Goal: Task Accomplishment & Management: Use online tool/utility

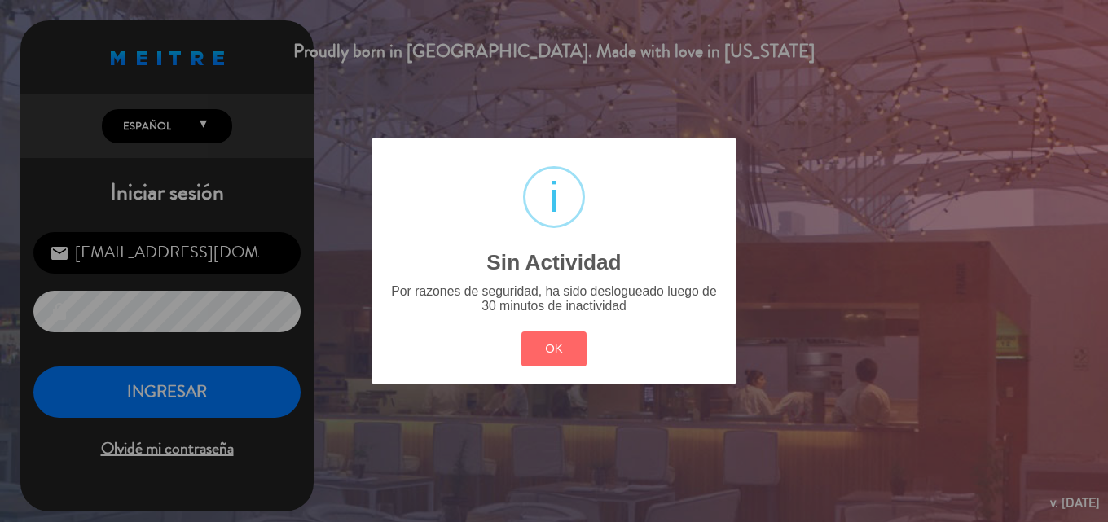
click at [574, 359] on button "OK" at bounding box center [555, 349] width 66 height 35
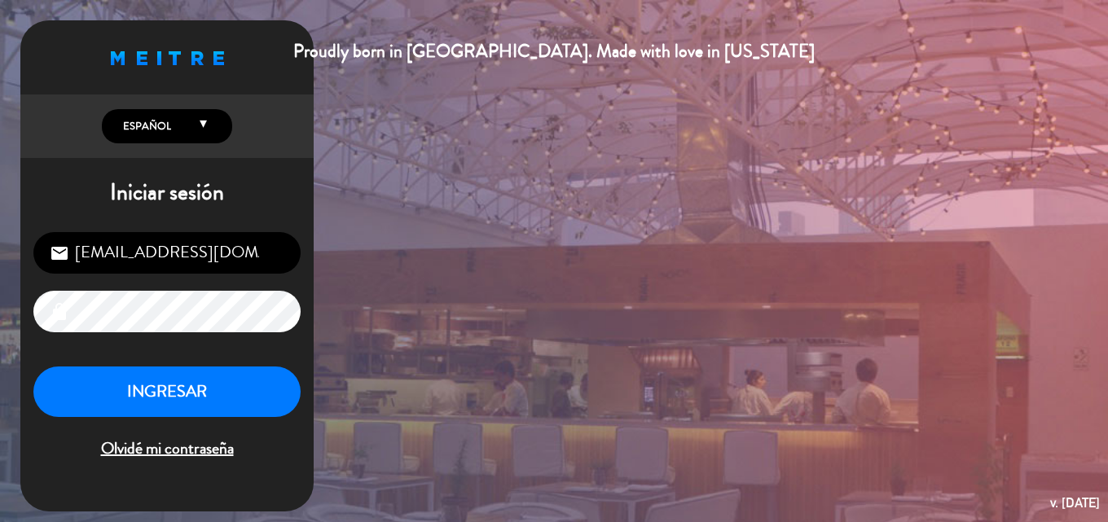
click at [148, 428] on div "INGRESAR Olvidé mi contraseña" at bounding box center [166, 415] width 267 height 96
click at [165, 397] on button "INGRESAR" at bounding box center [166, 392] width 267 height 51
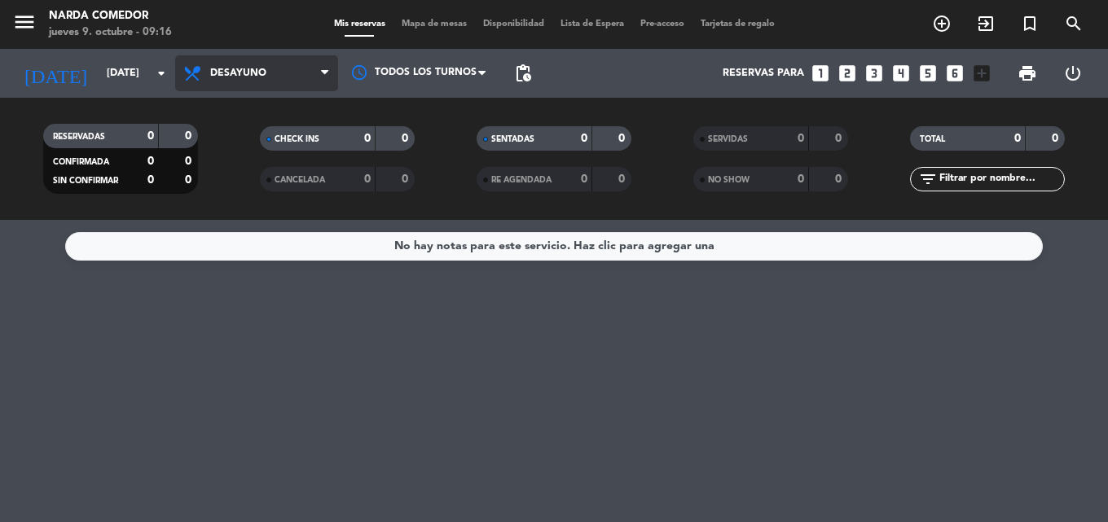
click at [282, 73] on span "Desayuno" at bounding box center [256, 73] width 163 height 36
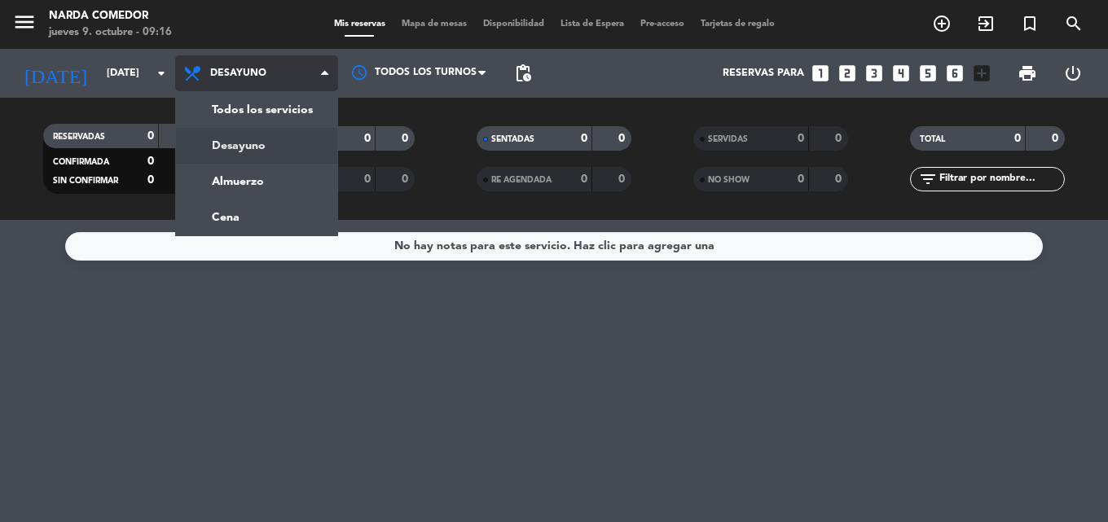
click at [282, 73] on span "Desayuno" at bounding box center [256, 73] width 163 height 36
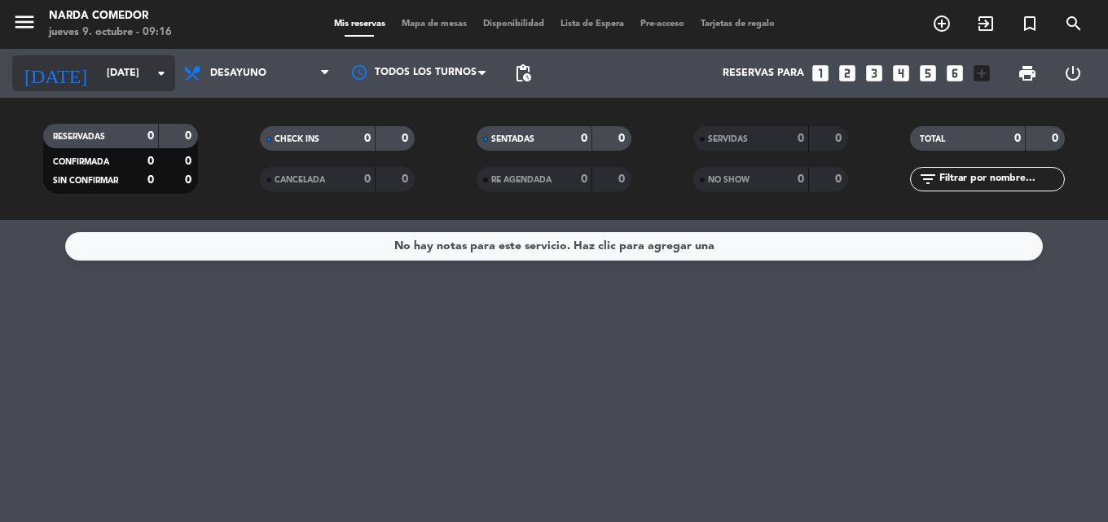
click at [99, 59] on input "[DATE]" at bounding box center [168, 73] width 138 height 28
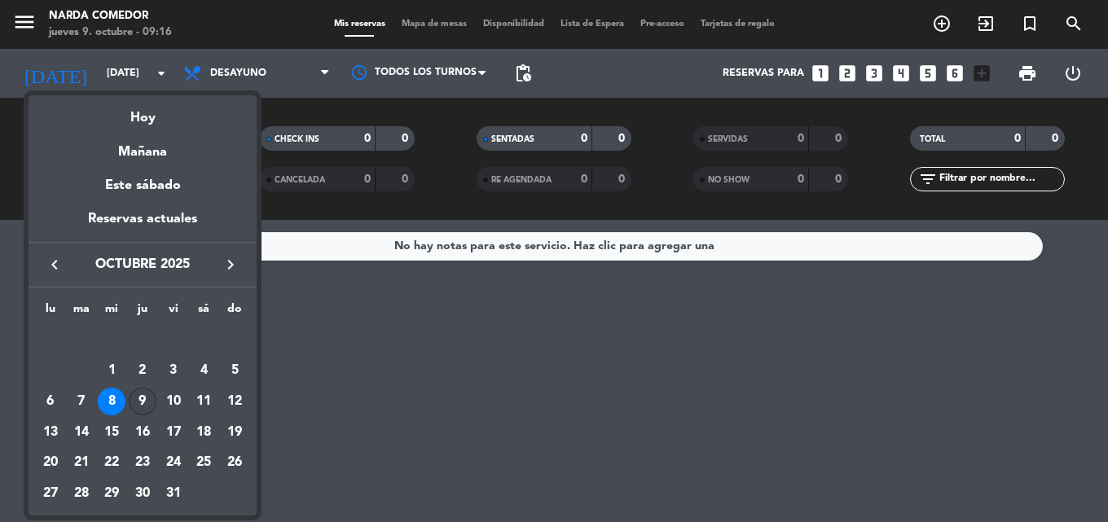
click at [148, 397] on div "9" at bounding box center [143, 402] width 28 height 28
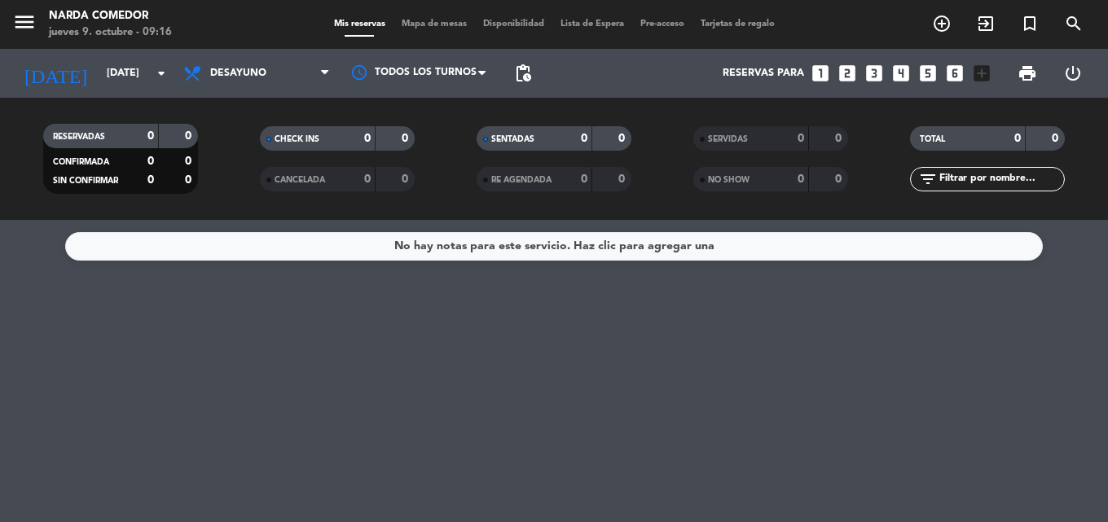
type input "[DEMOGRAPHIC_DATA][DATE]"
click at [280, 89] on span "Desayuno" at bounding box center [256, 73] width 163 height 36
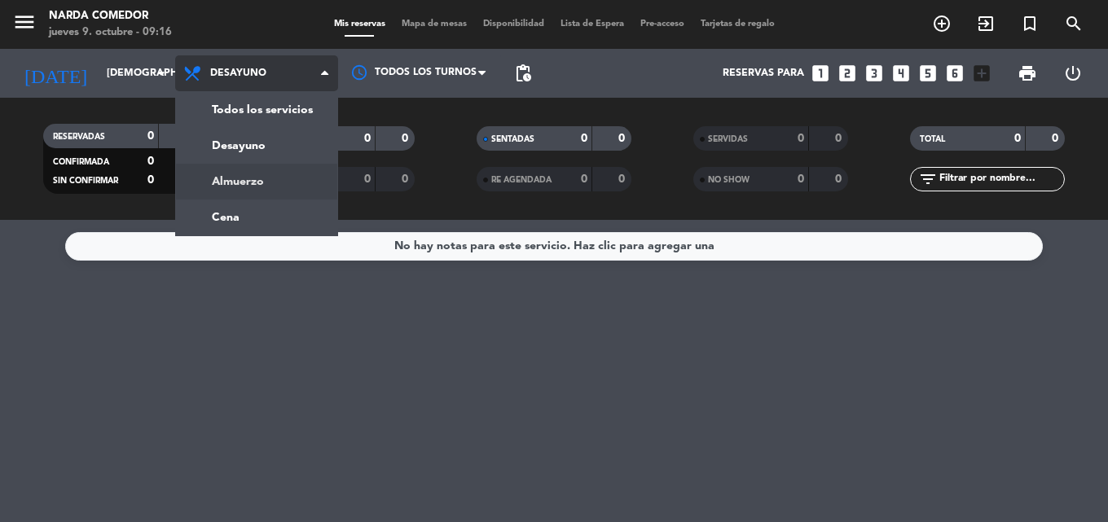
click at [244, 182] on div "menu [PERSON_NAME] Comedor [DATE] 9. octubre - 09:16 Mis reservas Mapa de mesas…" at bounding box center [554, 110] width 1108 height 220
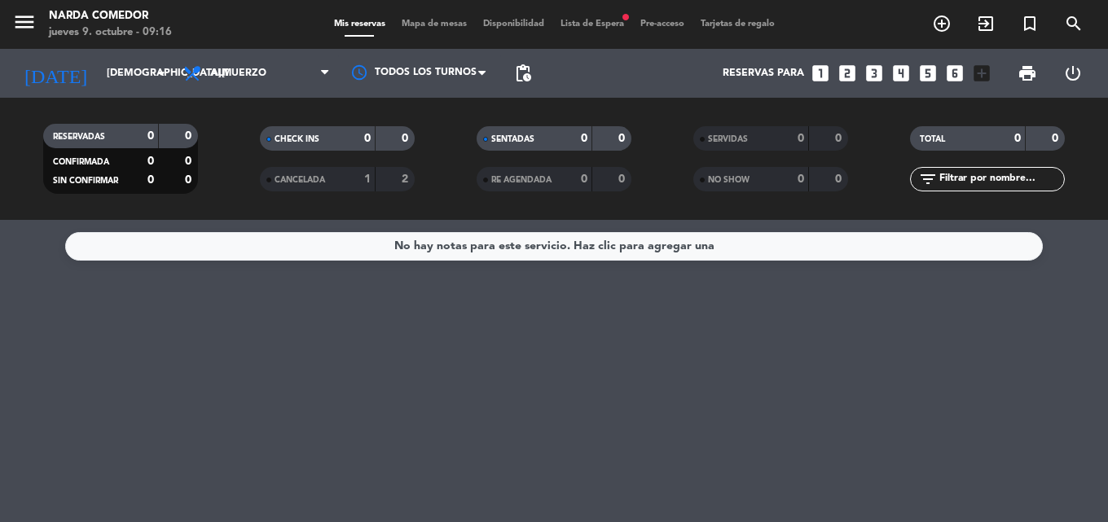
click at [603, 20] on span "Lista de Espera fiber_manual_record" at bounding box center [593, 24] width 80 height 9
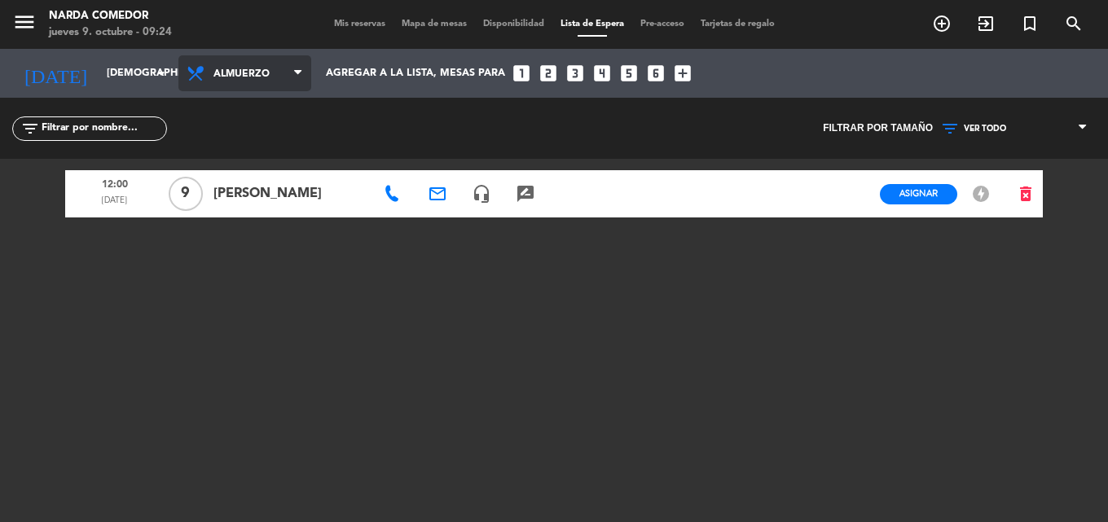
click at [271, 66] on span "Almuerzo" at bounding box center [252, 74] width 77 height 31
click at [253, 144] on div "menu [PERSON_NAME] Comedor [DATE] 9. octubre - 09:24 Mis reservas Mapa de mesas…" at bounding box center [554, 261] width 1108 height 522
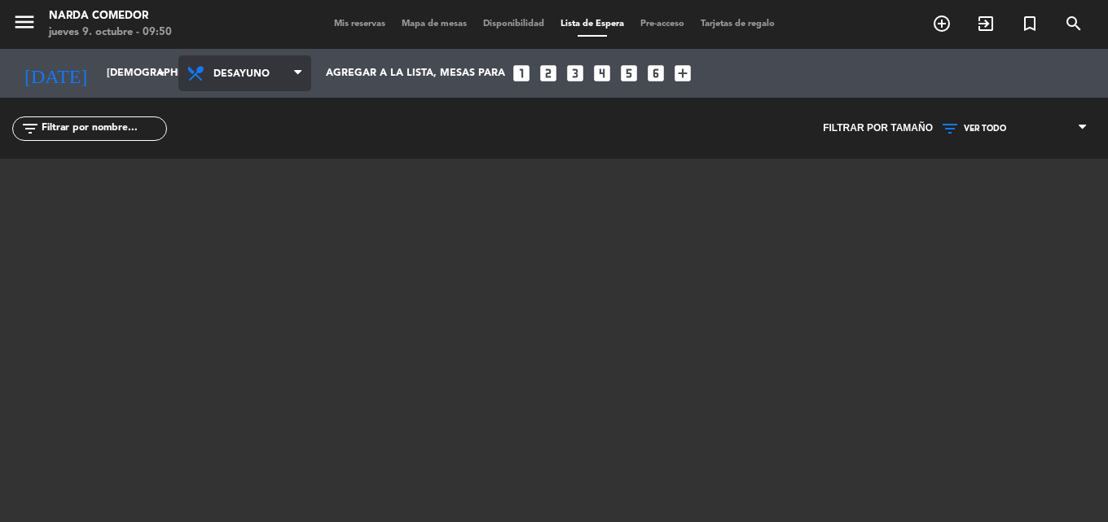
click at [253, 74] on span "Desayuno" at bounding box center [252, 74] width 77 height 31
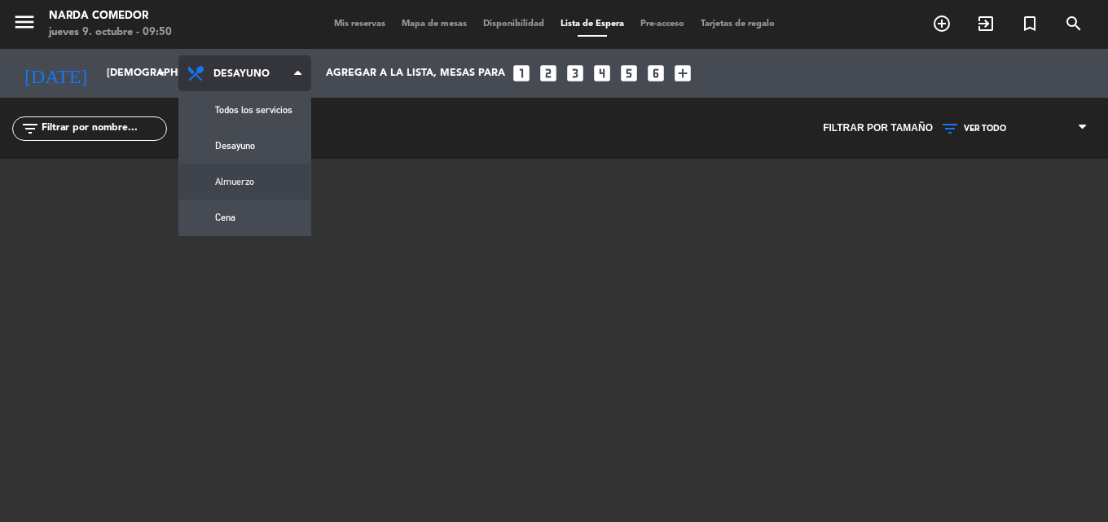
click at [264, 177] on div "menu [PERSON_NAME] Comedor [DATE] 9. octubre - 09:50 Mis reservas Mapa de mesas…" at bounding box center [554, 261] width 1108 height 522
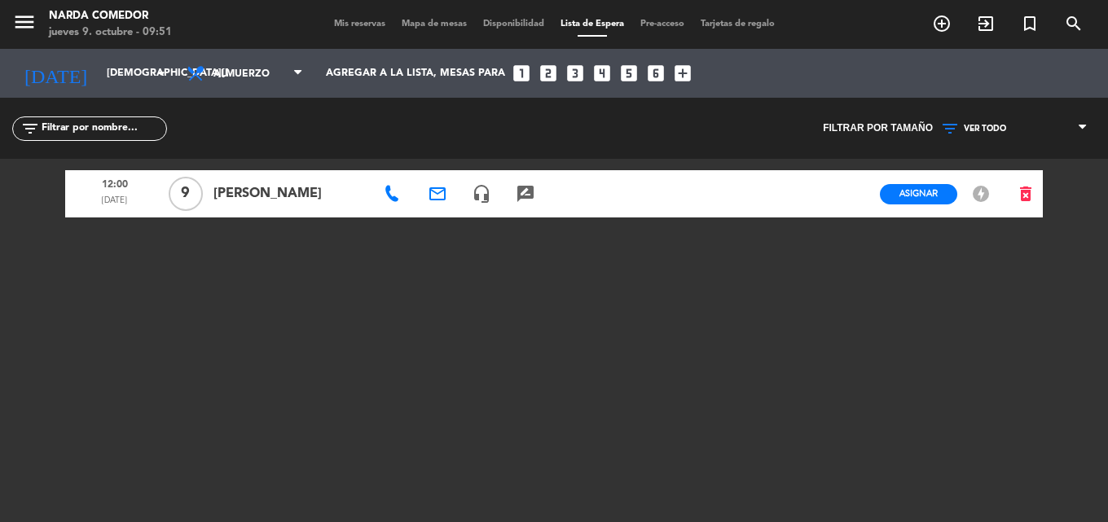
click at [396, 194] on icon at bounding box center [392, 194] width 16 height 16
click at [438, 168] on span "Copiar" at bounding box center [447, 164] width 34 height 17
click at [376, 165] on div "[PHONE_NUMBER] Copiar content_paste" at bounding box center [402, 165] width 166 height 19
click at [430, 167] on span "Copiar" at bounding box center [447, 164] width 34 height 17
